Goal: Transaction & Acquisition: Purchase product/service

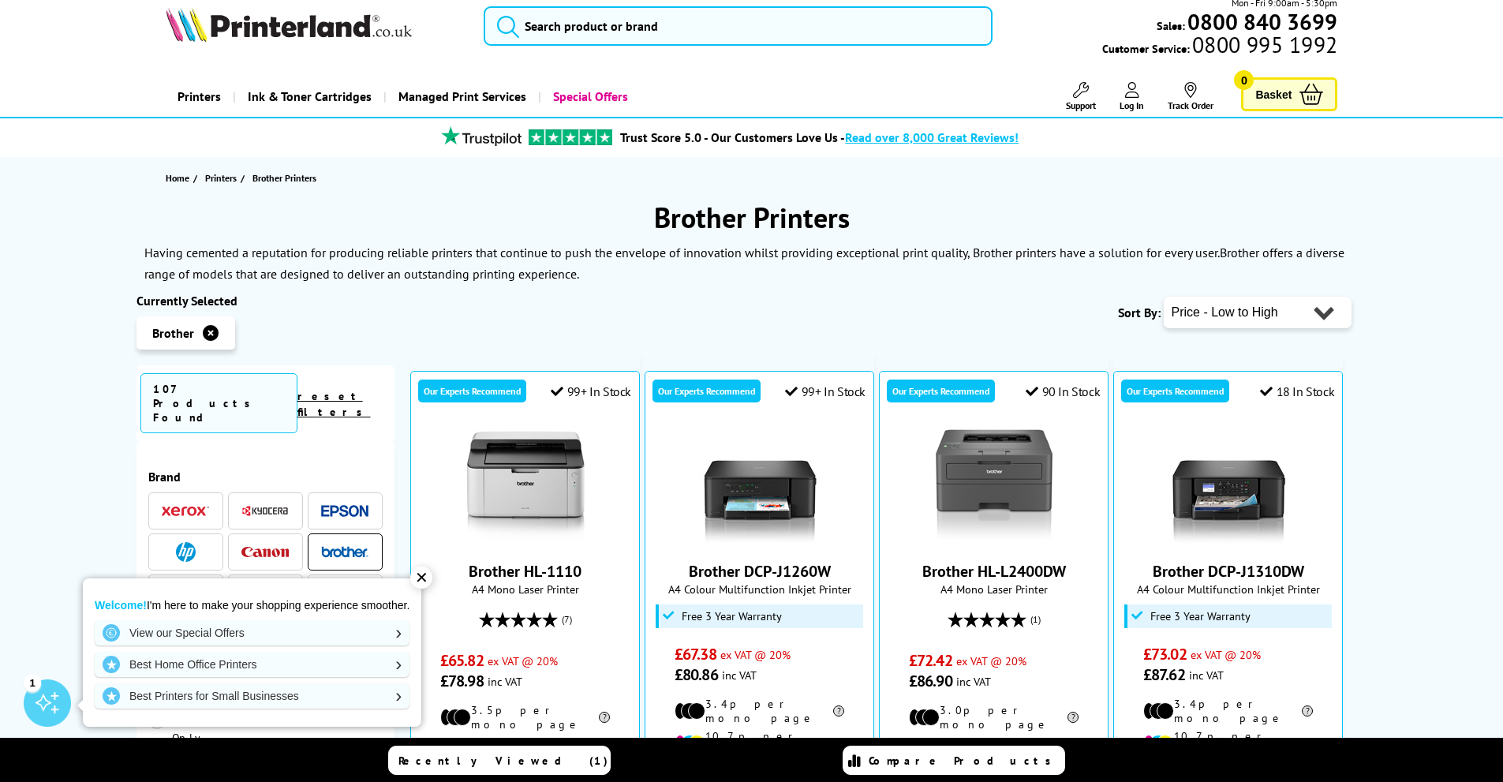
scroll to position [37, 0]
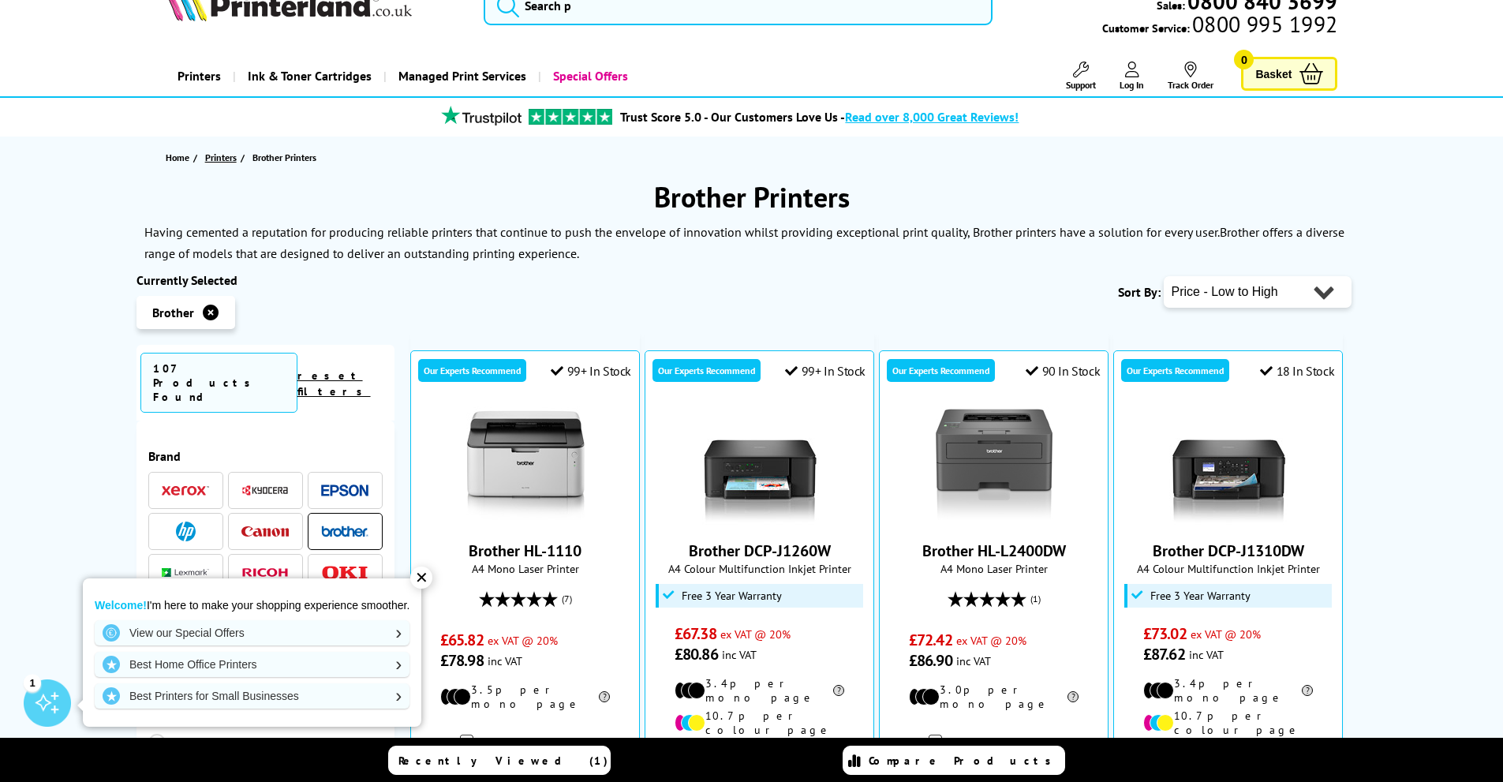
click at [214, 158] on span "Printers" at bounding box center [221, 157] width 32 height 17
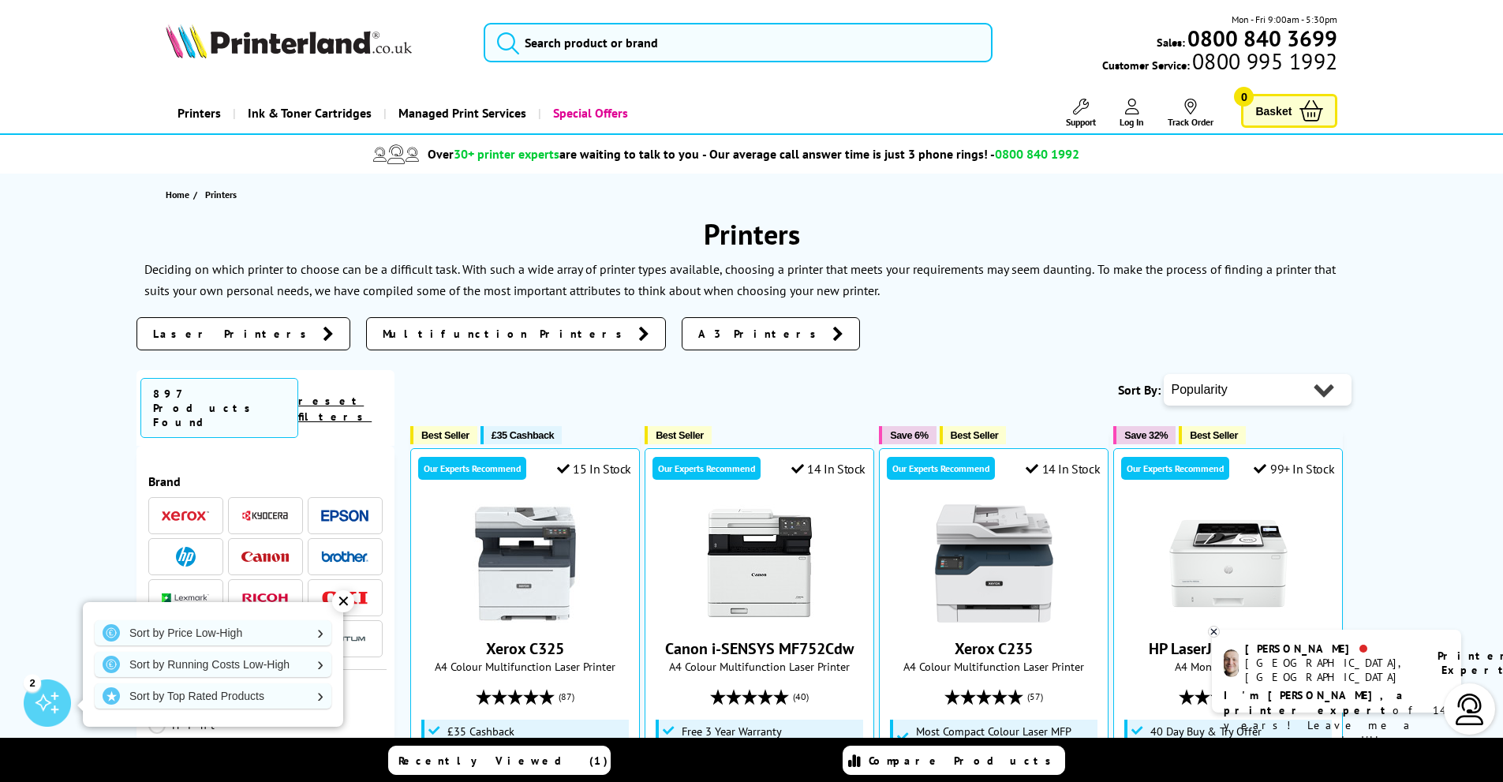
click at [188, 328] on span "Laser Printers" at bounding box center [234, 334] width 162 height 16
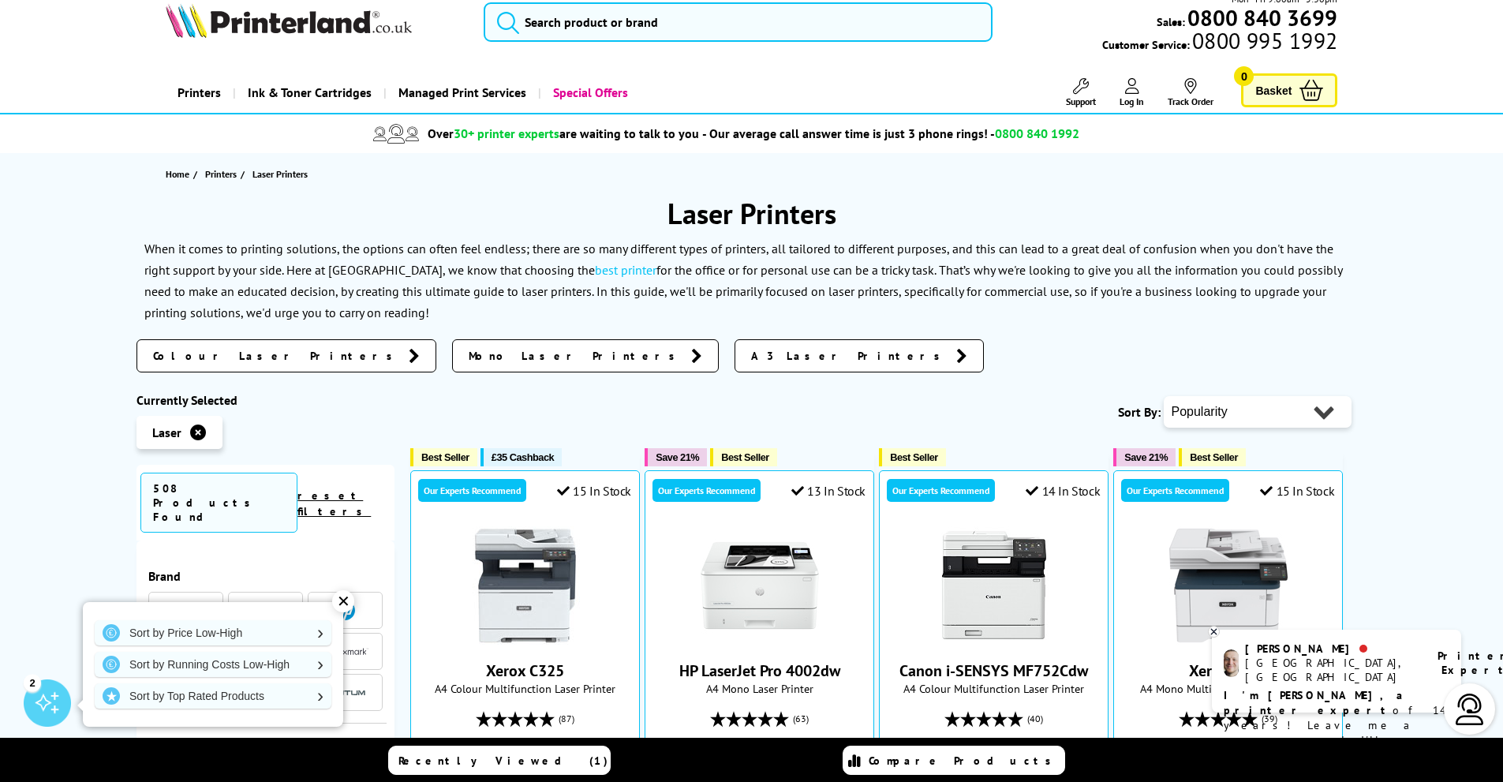
scroll to position [26, 0]
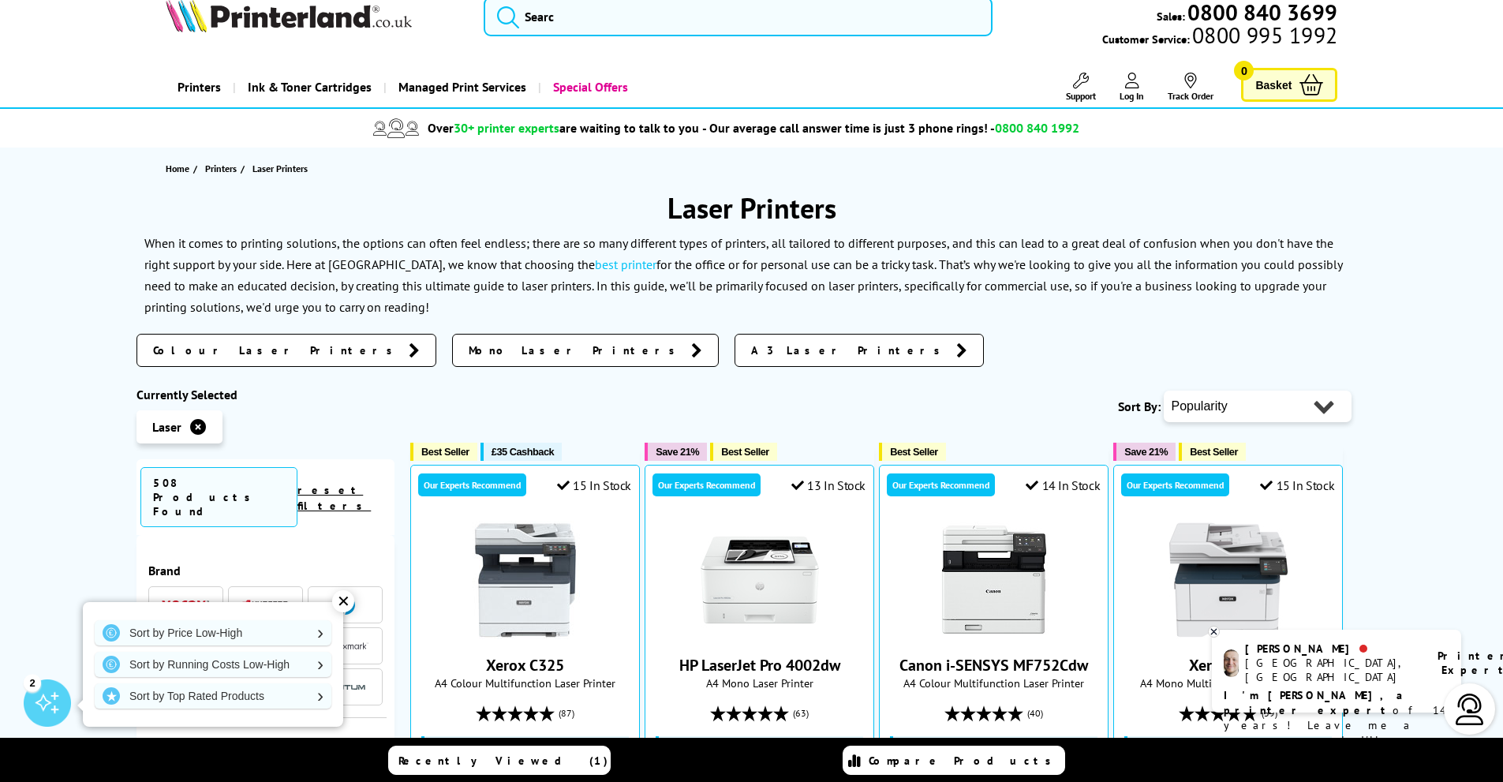
click at [1298, 417] on select "Popularity Rating Price - Low to High Price - High to Low Running Costs - Low t…" at bounding box center [1257, 406] width 188 height 32
select select "Price Ascending"
click at [1163, 390] on select "Popularity Rating Price - Low to High Price - High to Low Running Costs - Low t…" at bounding box center [1257, 406] width 188 height 32
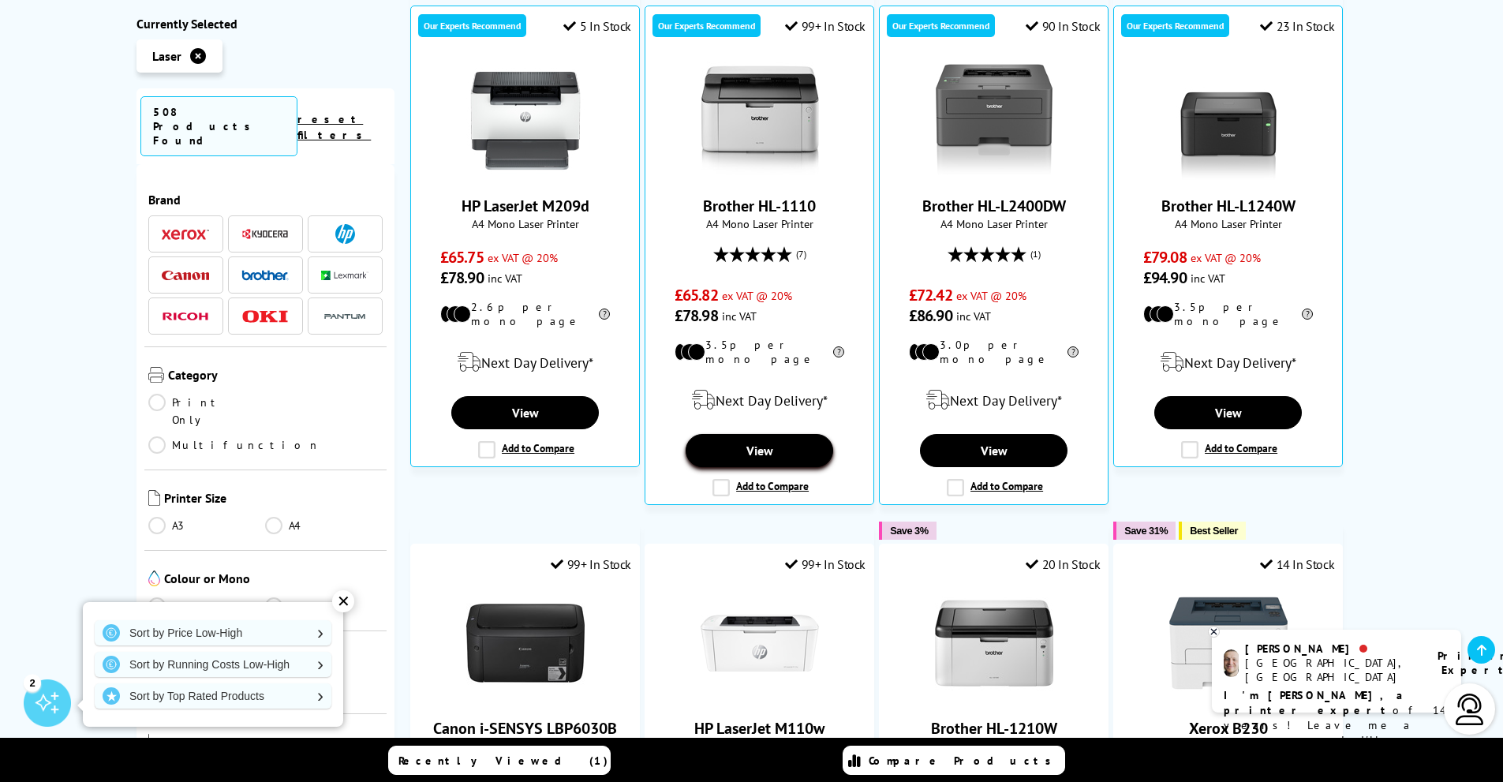
scroll to position [510, 0]
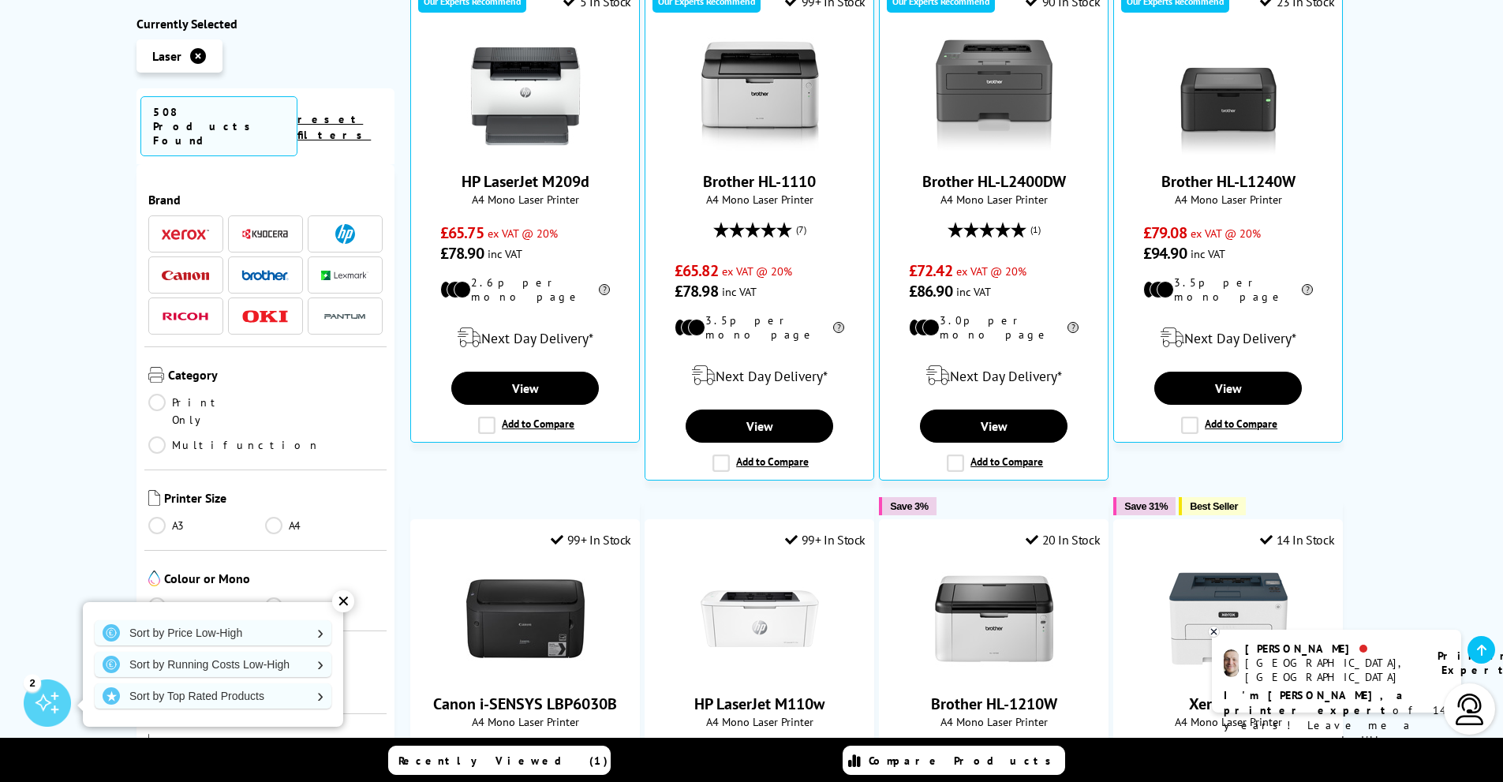
click at [154, 597] on link "Colour" at bounding box center [207, 605] width 118 height 17
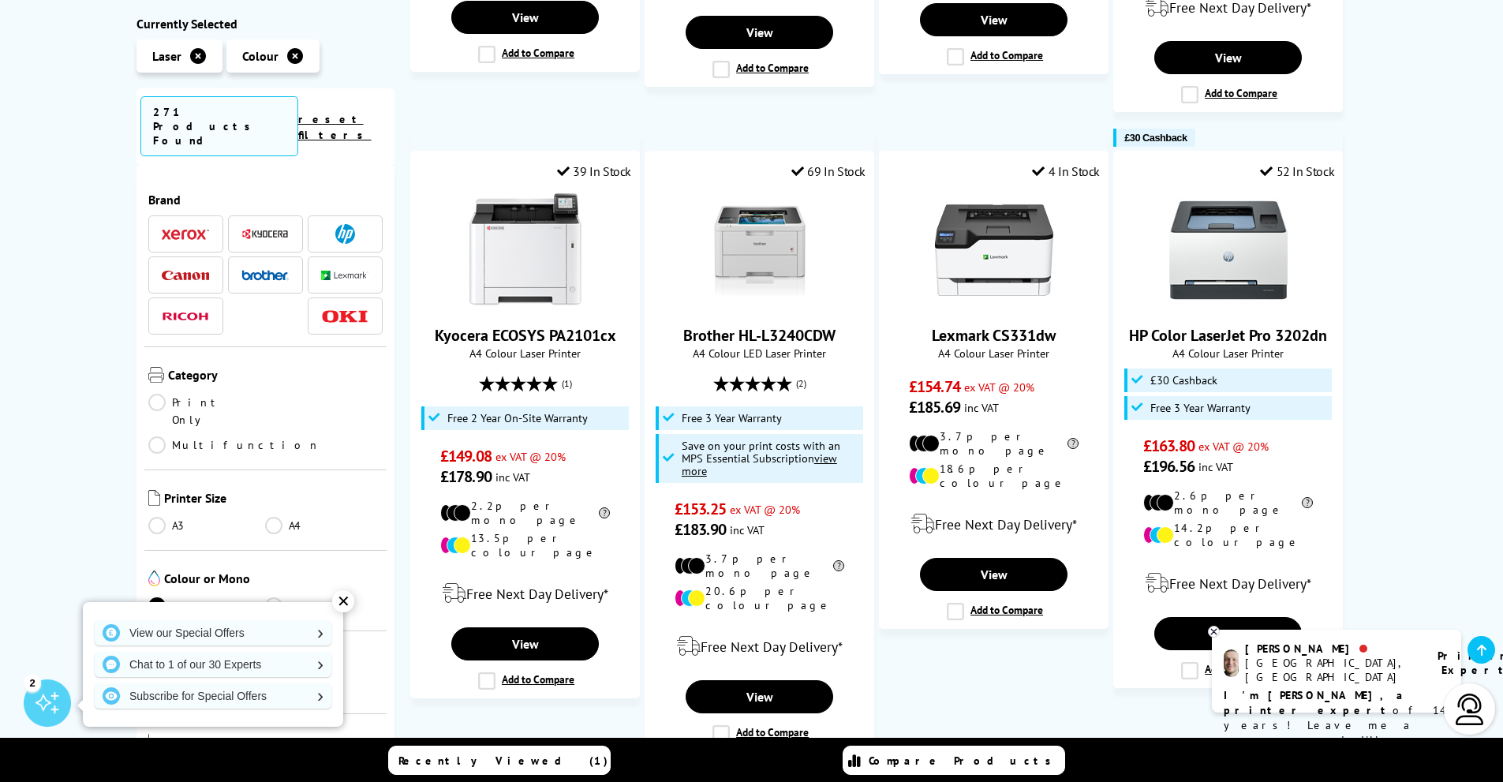
scroll to position [859, 0]
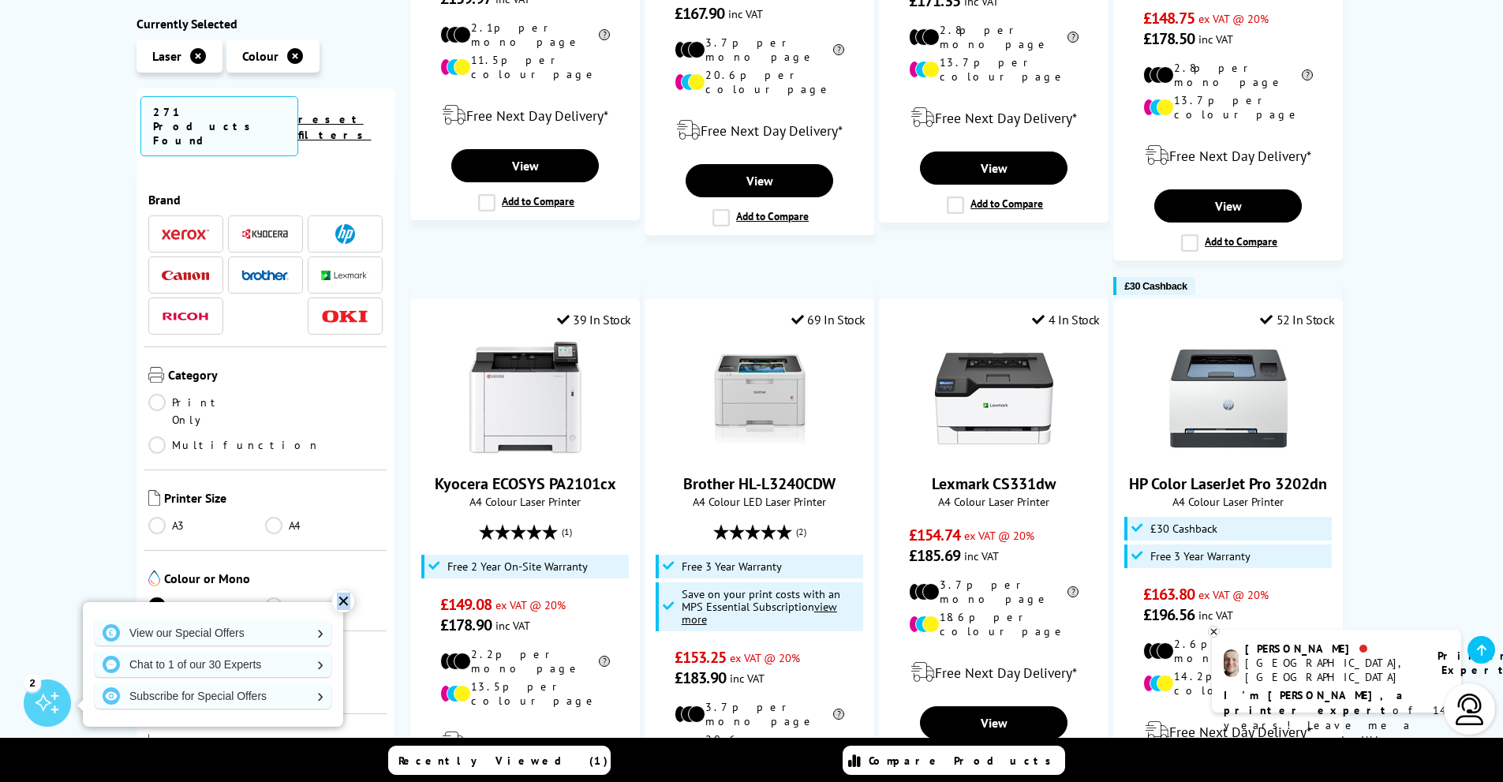
click at [343, 594] on div "✕" at bounding box center [343, 601] width 22 height 22
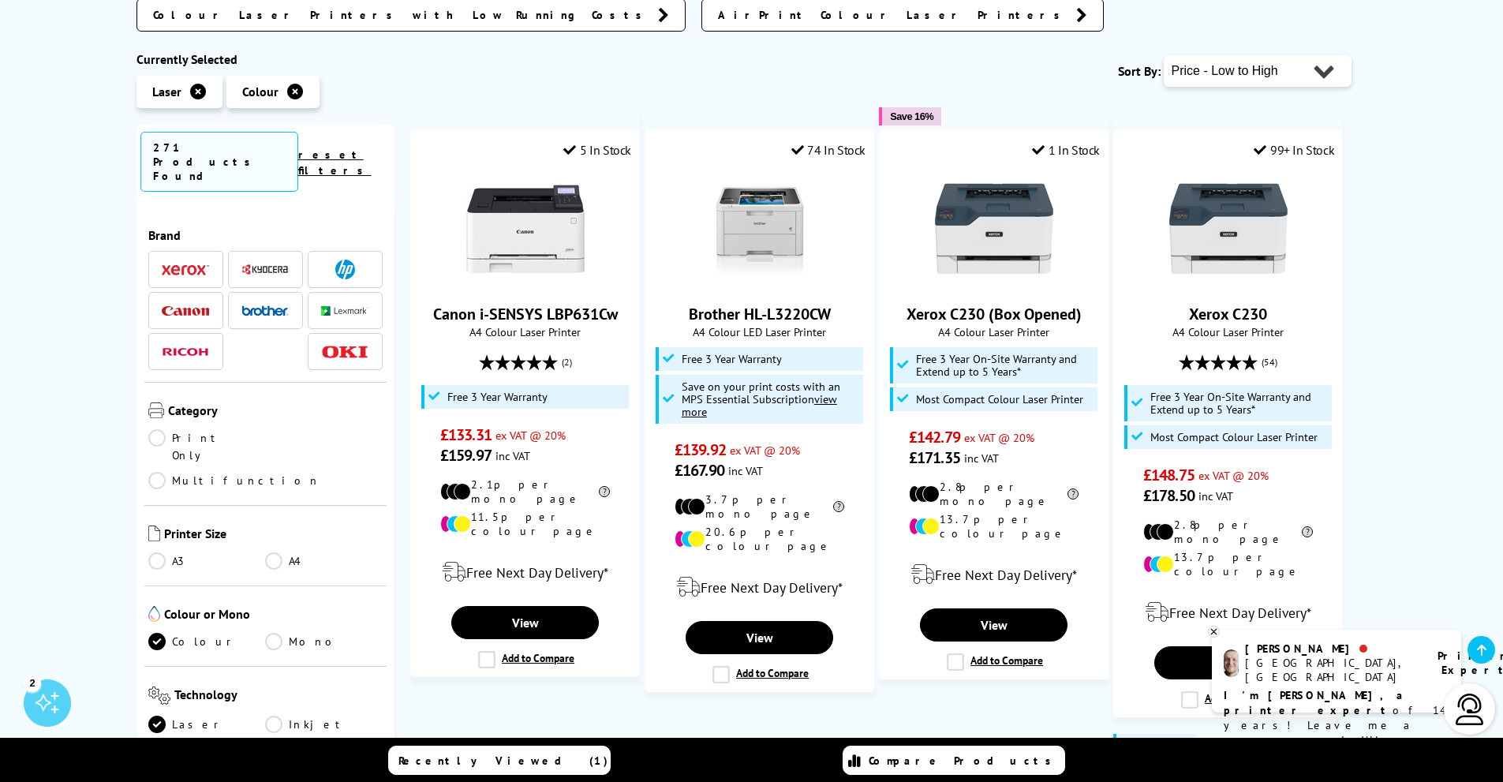
scroll to position [415, 0]
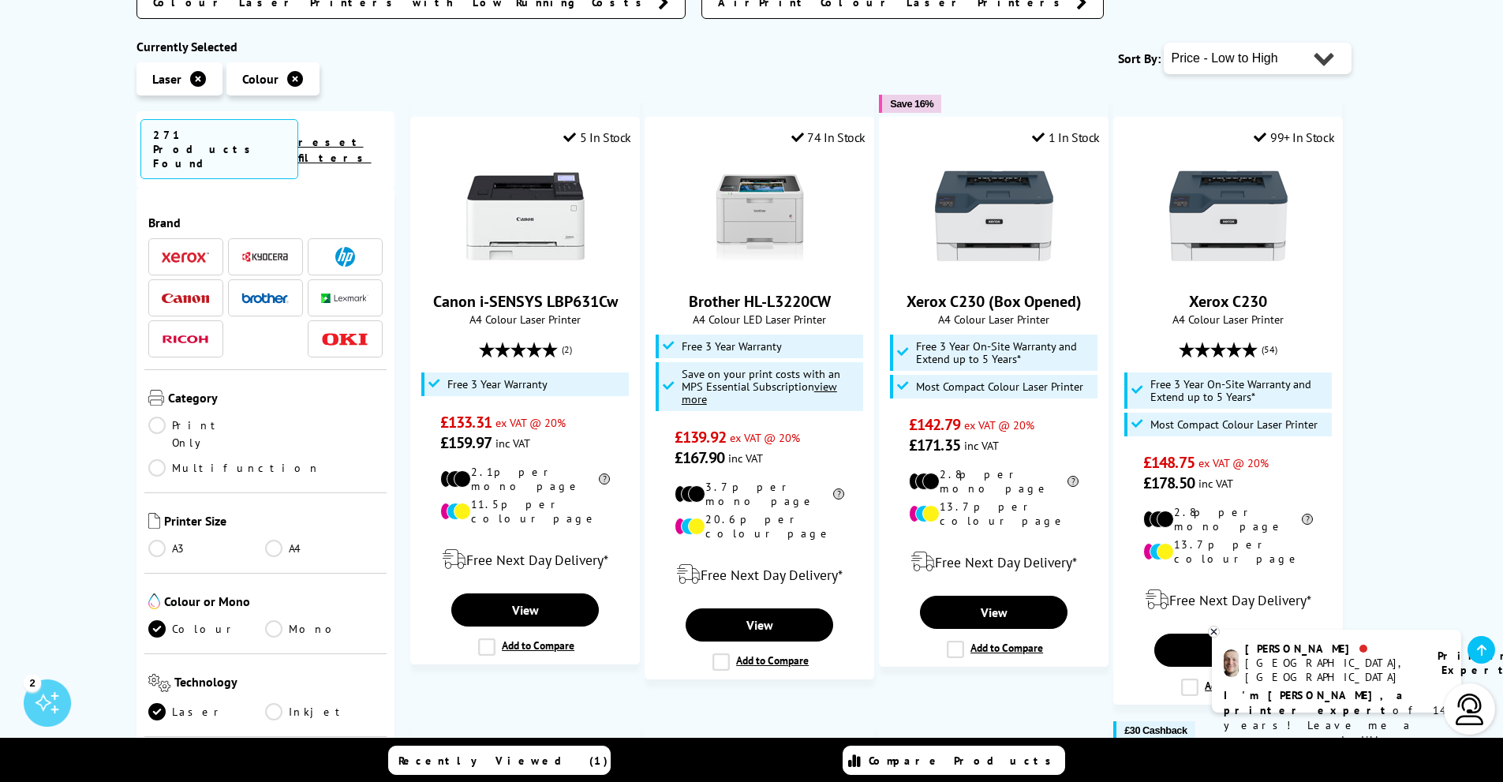
click at [200, 71] on icon at bounding box center [198, 79] width 16 height 16
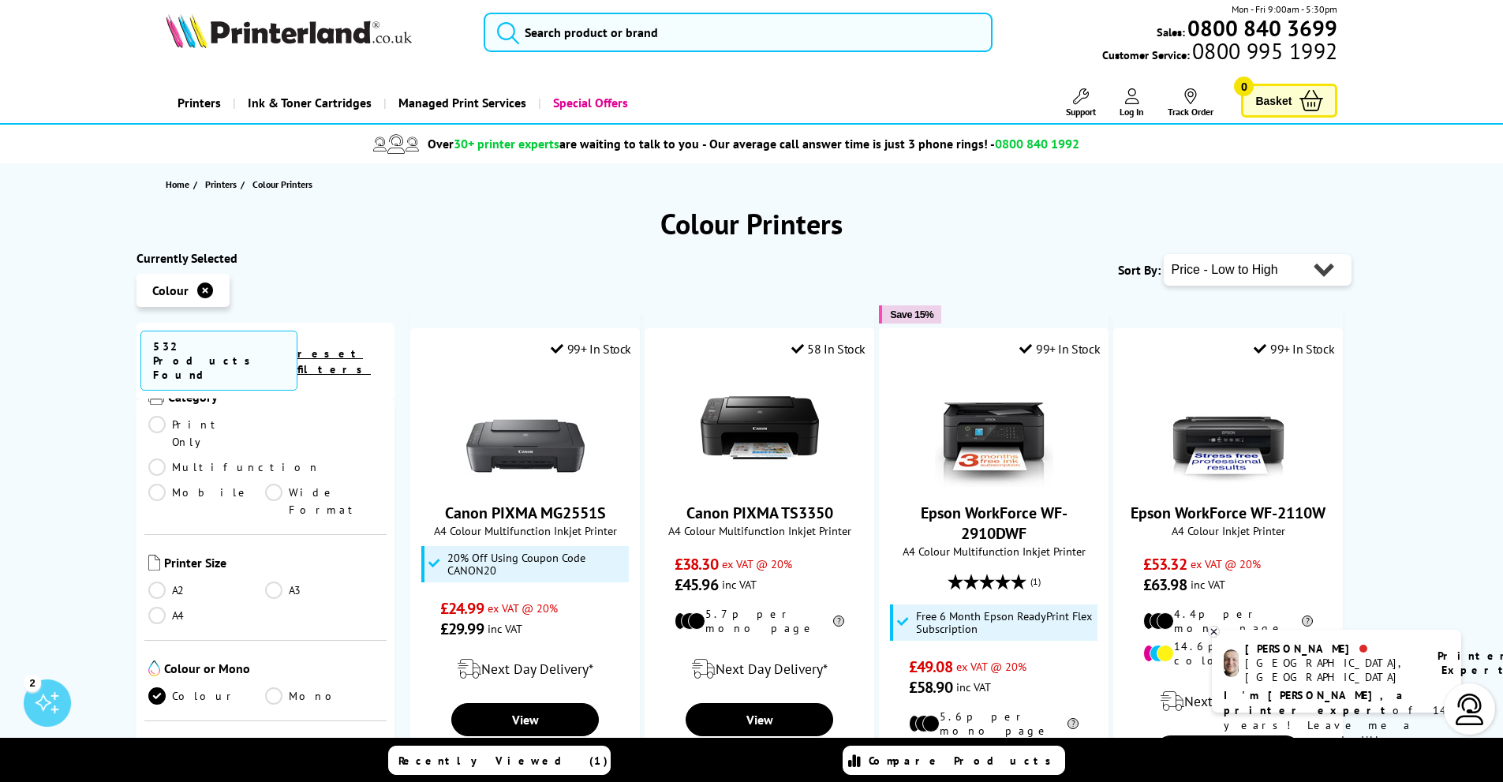
scroll to position [237, 0]
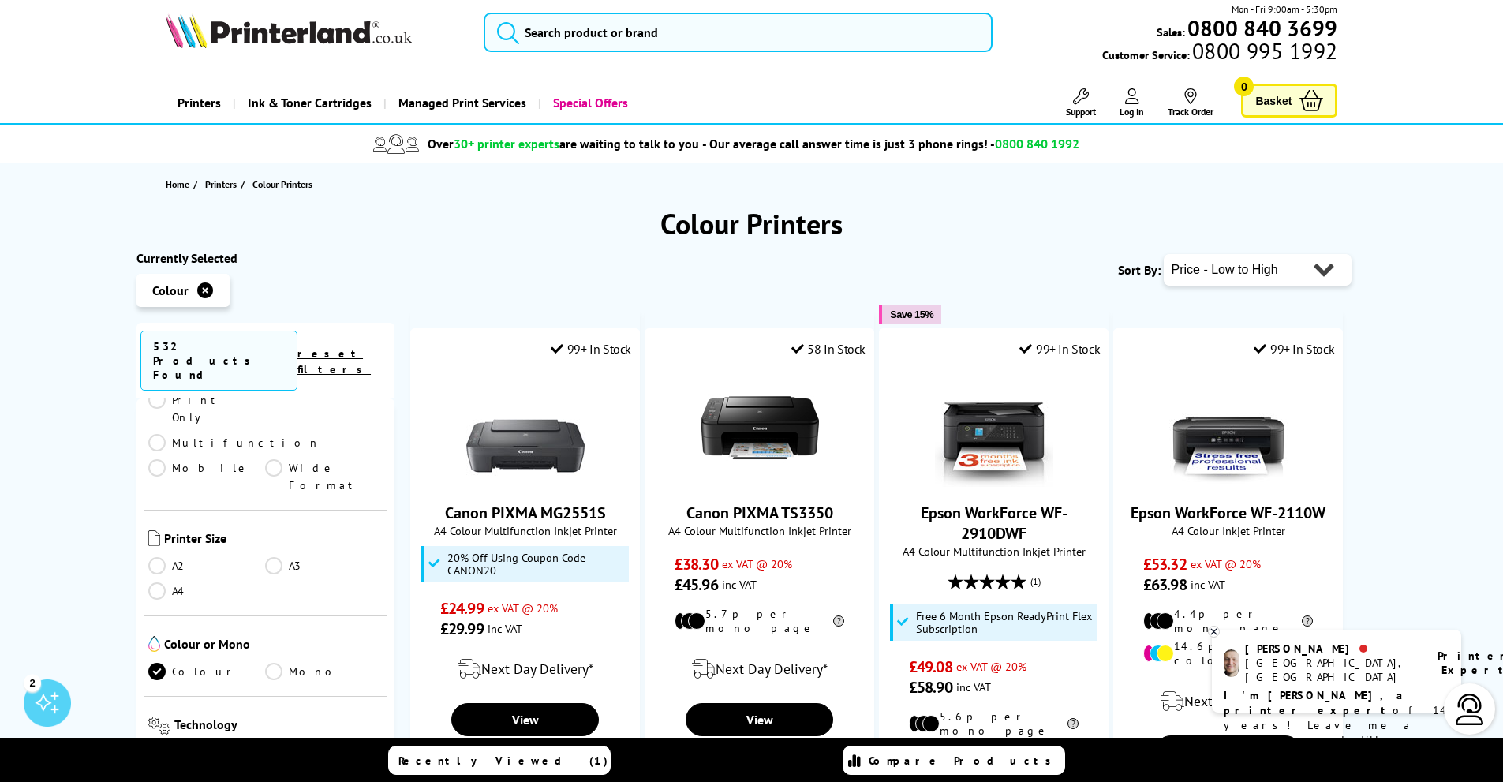
click at [158, 745] on ul "Laser Inkjet" at bounding box center [265, 757] width 235 height 25
click at [161, 745] on link "Laser" at bounding box center [207, 753] width 118 height 17
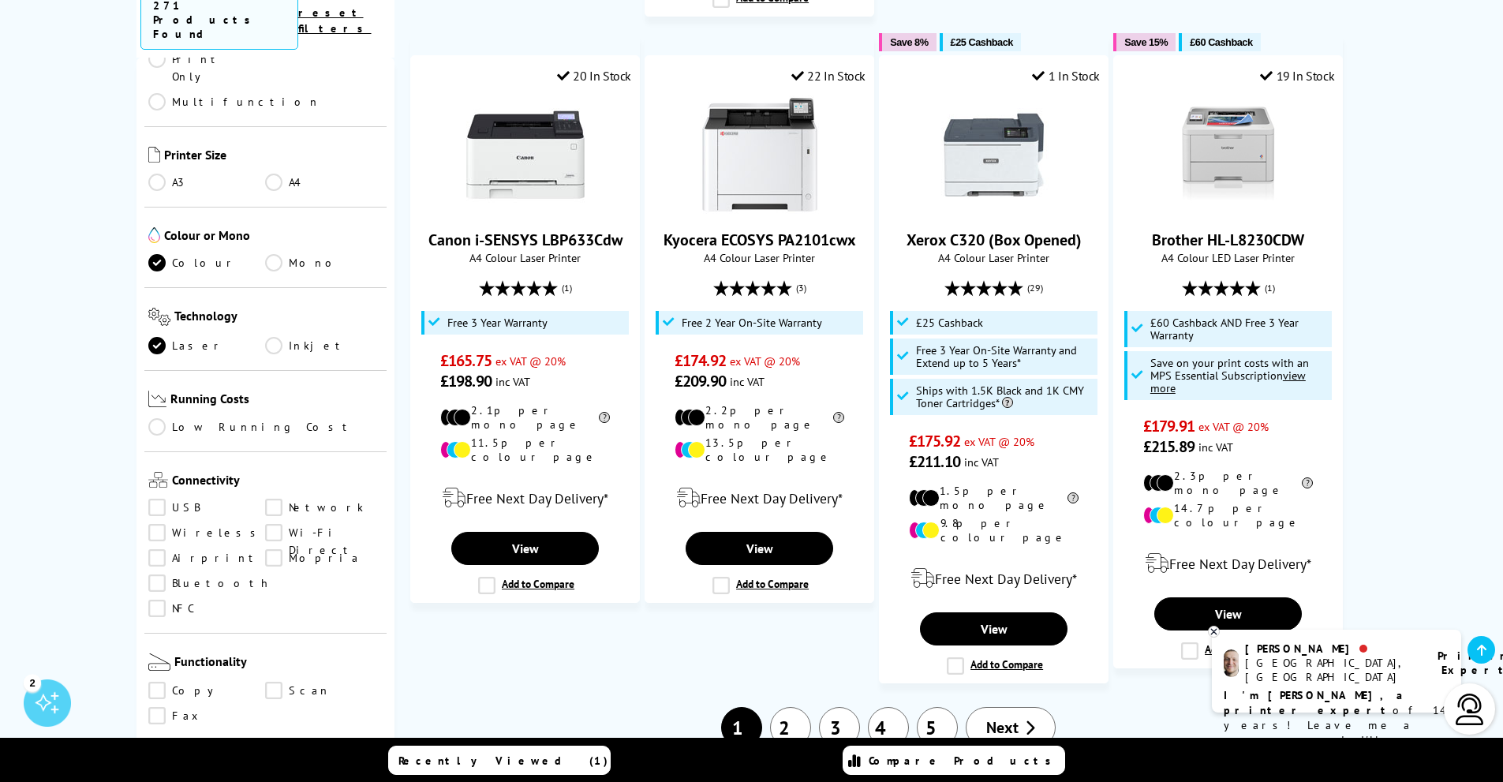
scroll to position [1671, 0]
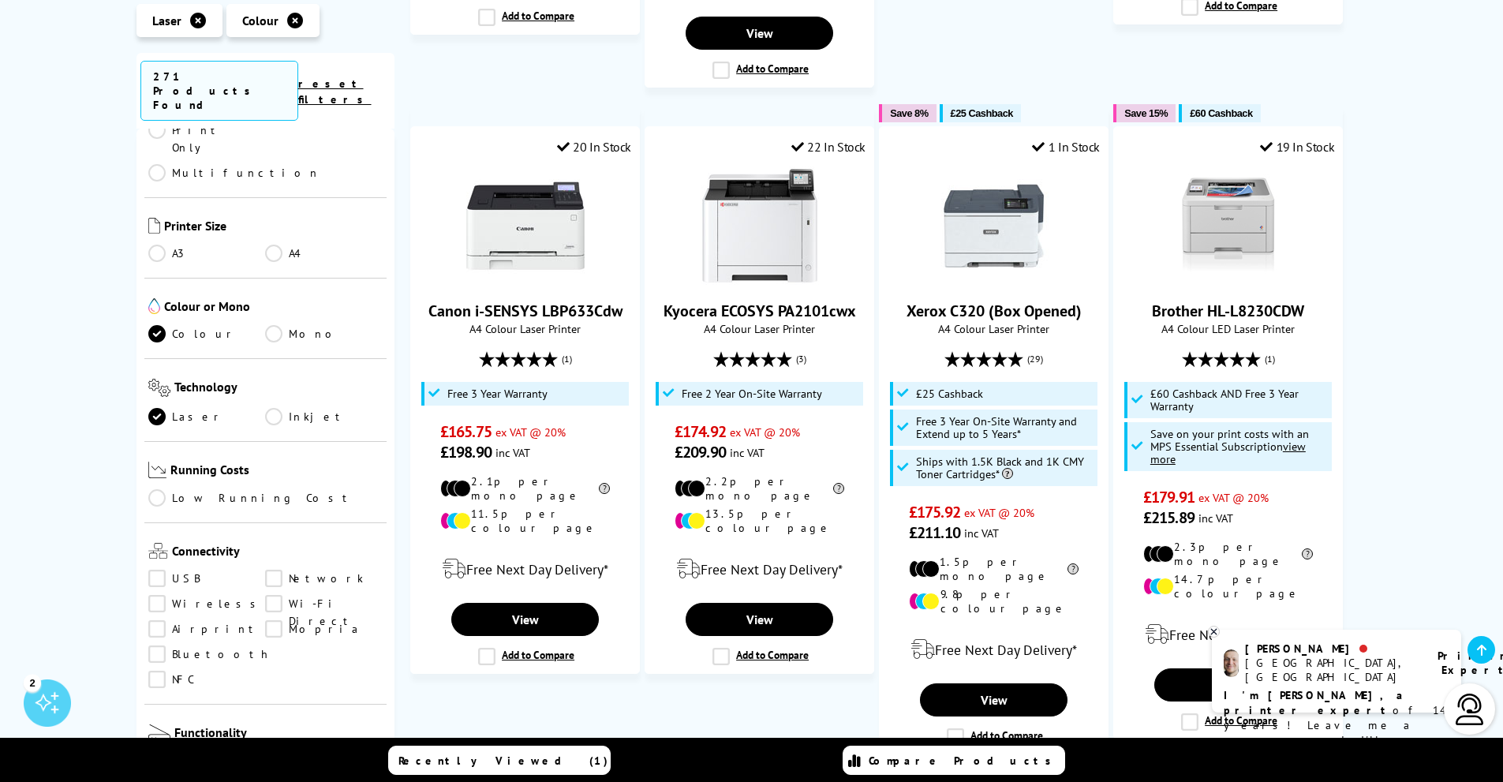
click at [278, 753] on link "Scan" at bounding box center [324, 761] width 118 height 17
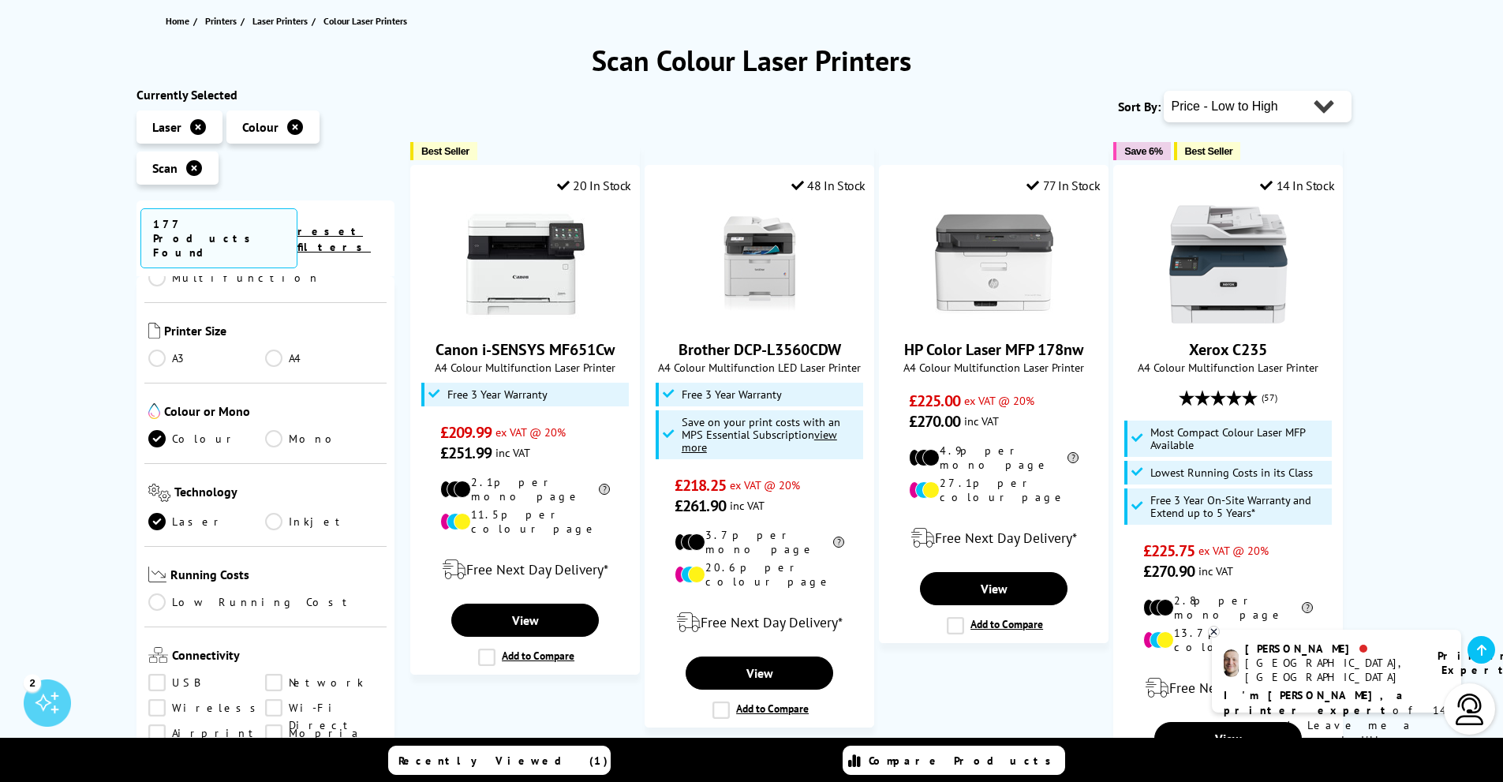
scroll to position [184, 0]
